Goal: Transaction & Acquisition: Obtain resource

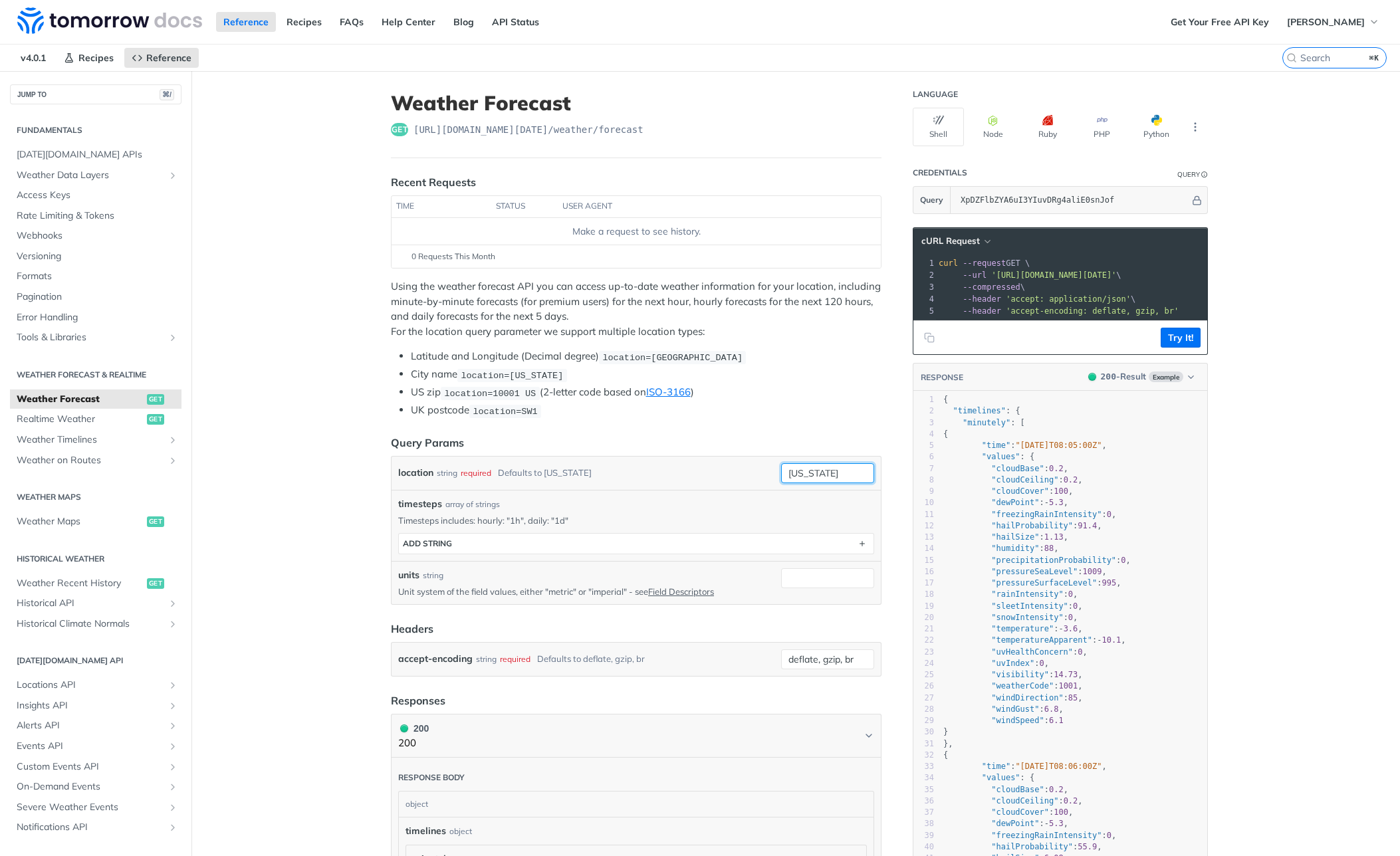
click at [812, 467] on input "new york" at bounding box center [828, 474] width 93 height 20
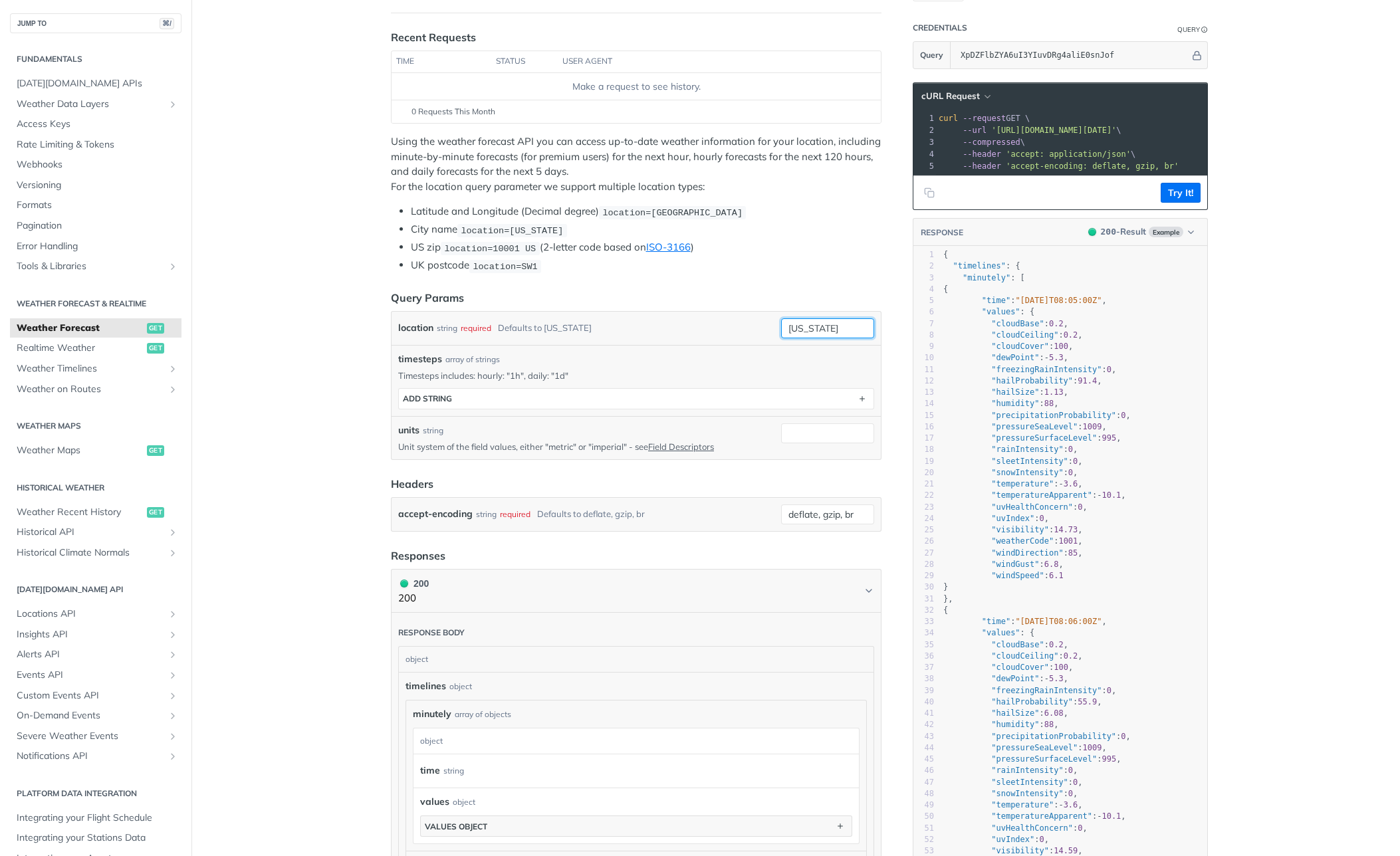
scroll to position [189, 0]
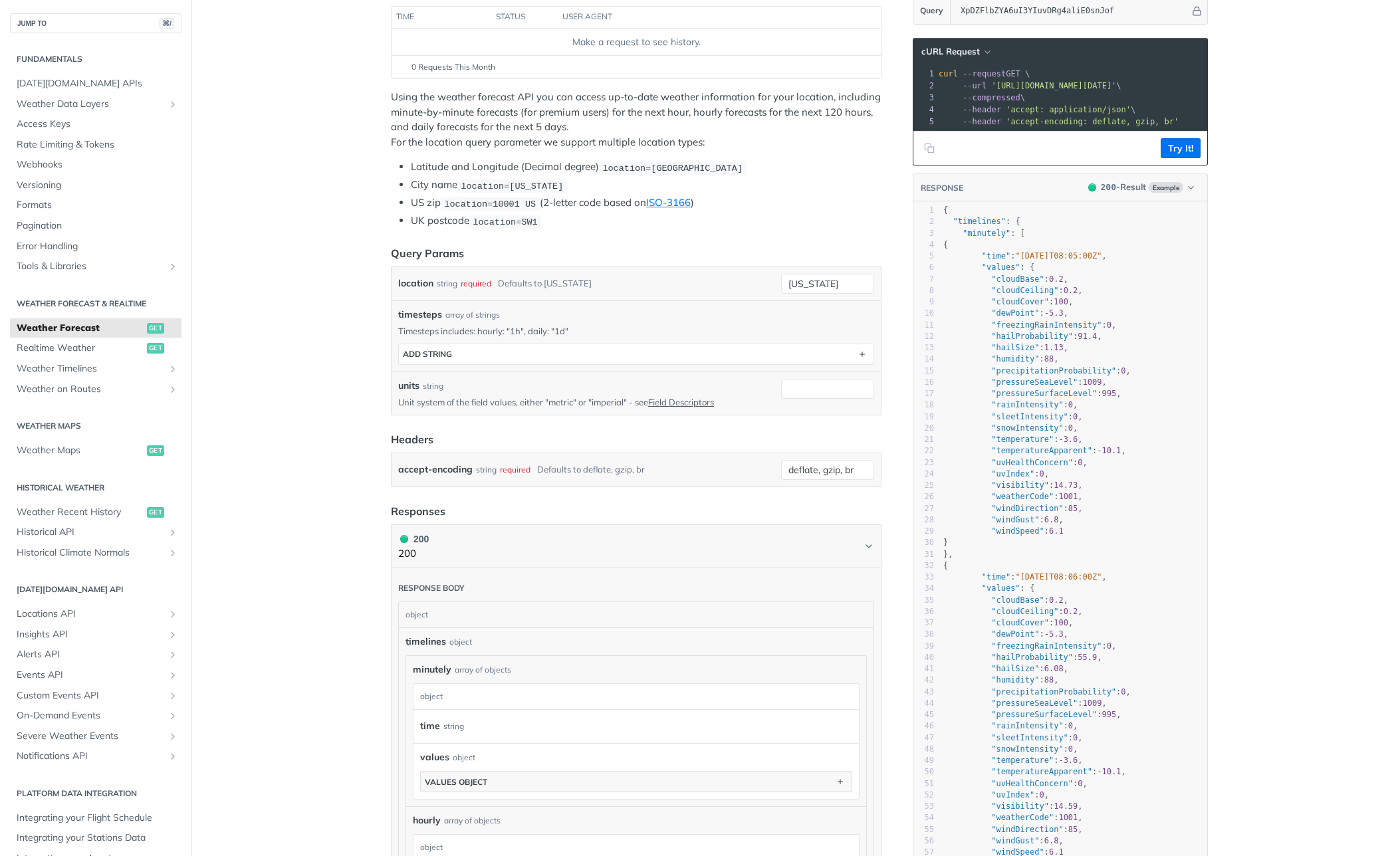
click at [805, 292] on div "location string required Defaults to new york new york" at bounding box center [636, 283] width 489 height 33
click at [802, 281] on input "new york" at bounding box center [828, 284] width 93 height 20
click at [676, 278] on div "location string required Defaults to new york" at bounding box center [587, 284] width 377 height 20
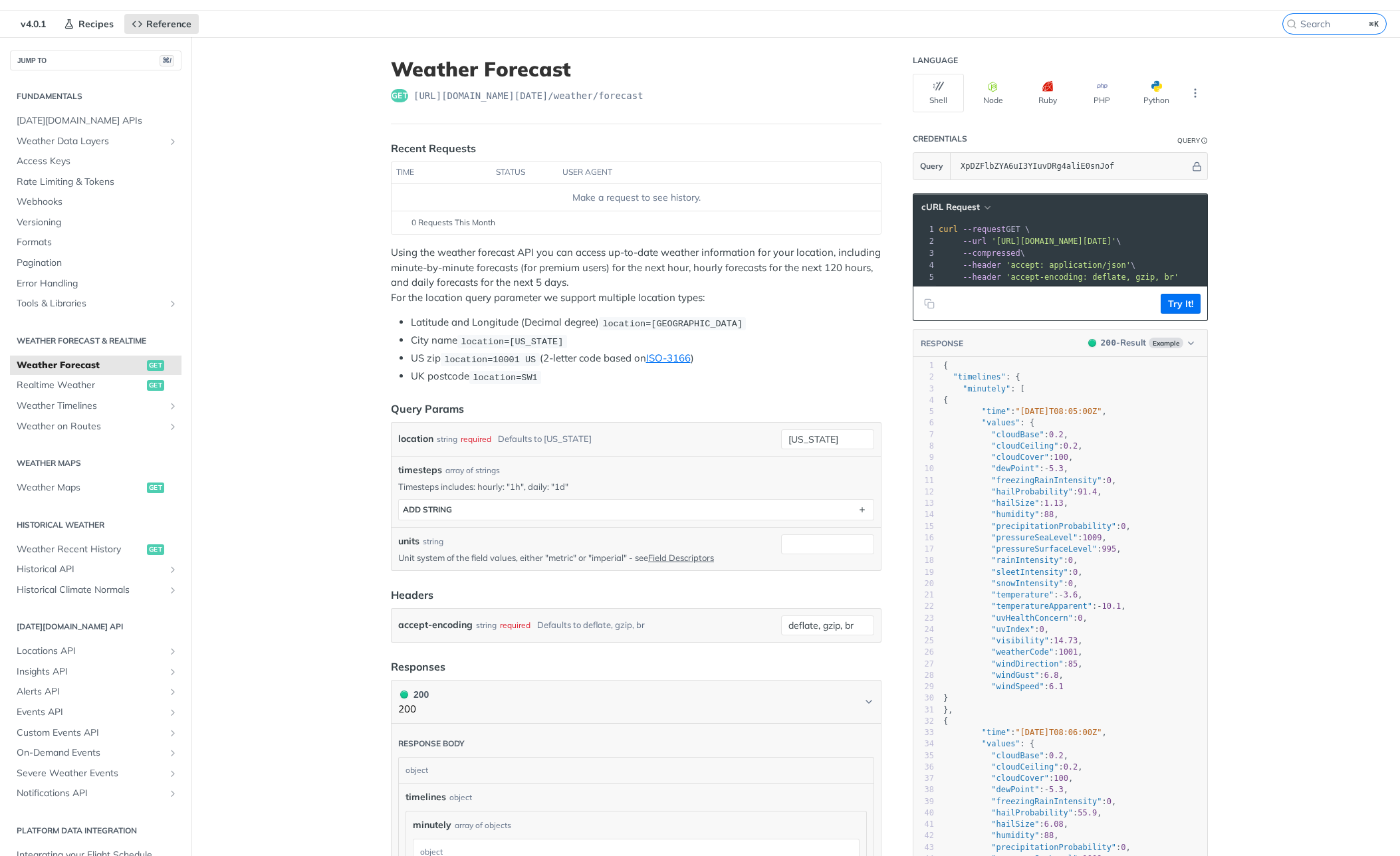
scroll to position [0, 0]
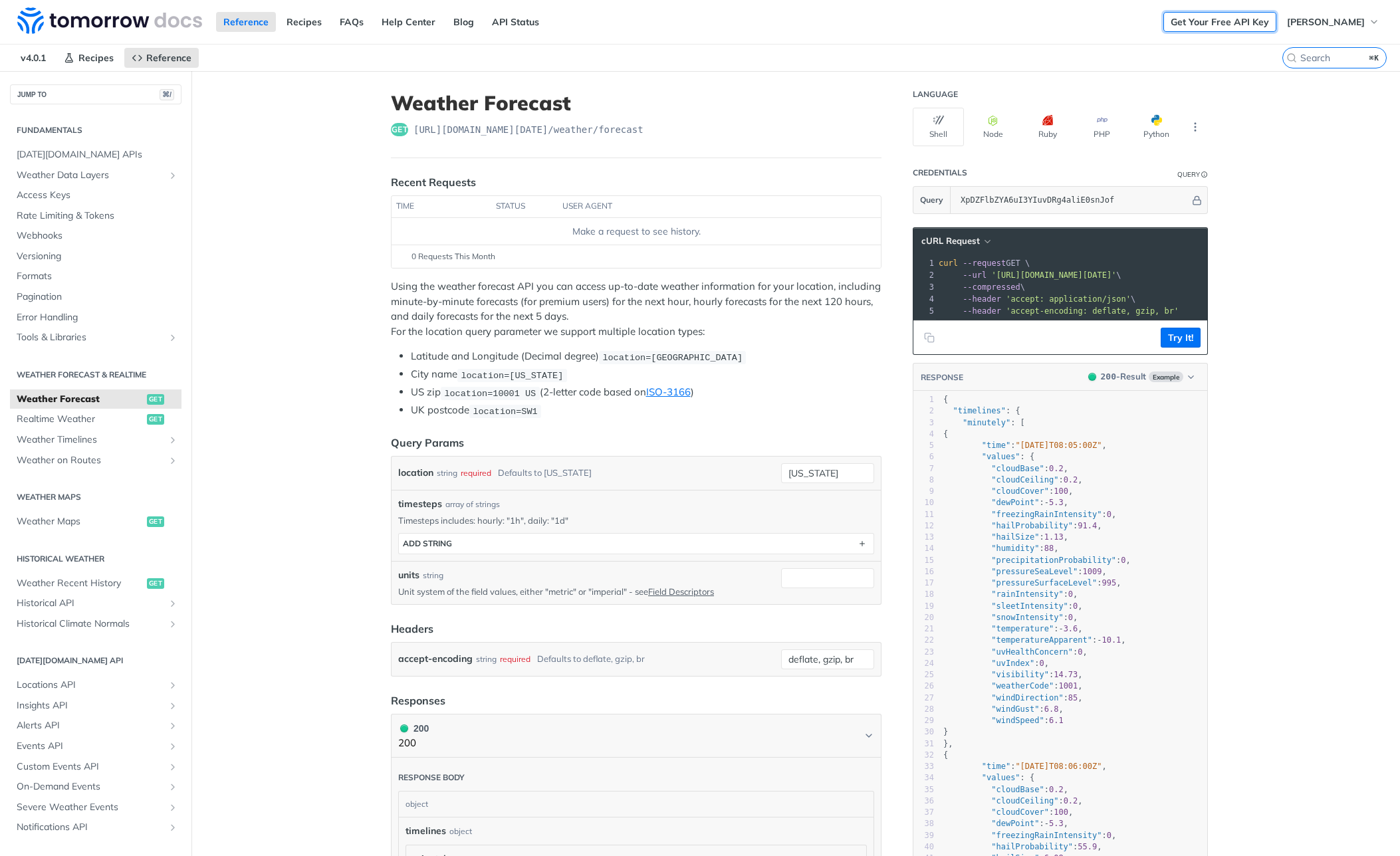
click at [1211, 23] on link "Get Your Free API Key" at bounding box center [1220, 22] width 113 height 20
